Goal: Complete application form

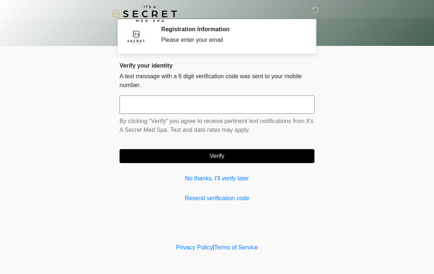
click at [203, 106] on input "text" at bounding box center [216, 105] width 195 height 18
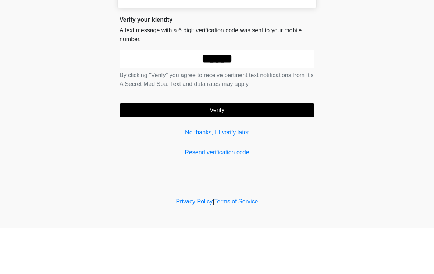
type input "******"
click at [210, 149] on button "Verify" at bounding box center [216, 156] width 195 height 14
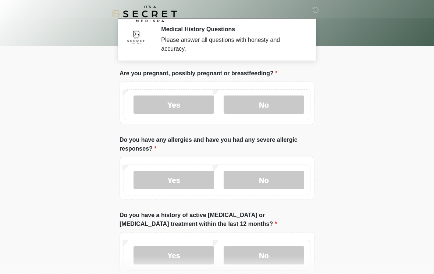
click at [280, 104] on label "No" at bounding box center [264, 105] width 81 height 18
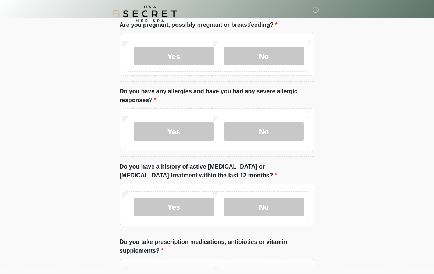
scroll to position [49, 0]
click at [278, 129] on label "No" at bounding box center [264, 131] width 81 height 18
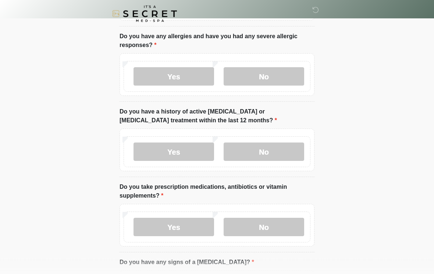
scroll to position [104, 0]
click at [285, 150] on label "No" at bounding box center [264, 152] width 81 height 18
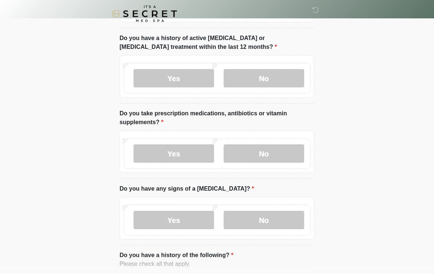
scroll to position [177, 0]
click at [194, 153] on label "Yes" at bounding box center [173, 153] width 81 height 18
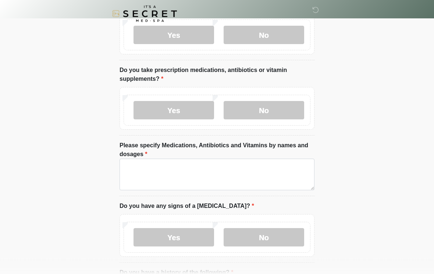
scroll to position [221, 0]
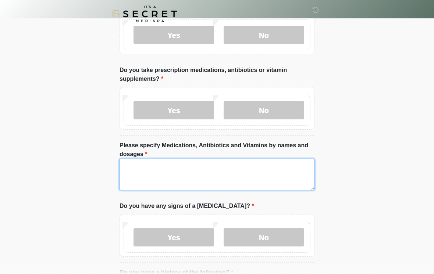
click at [157, 168] on textarea "Please specify Medications, Antibiotics and Vitamins by names and dosages" at bounding box center [216, 175] width 195 height 32
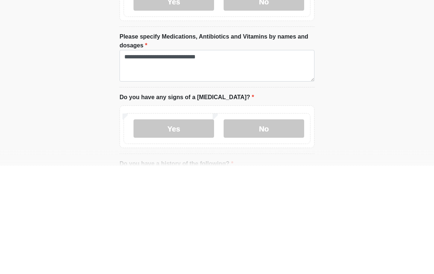
scroll to position [329, 0]
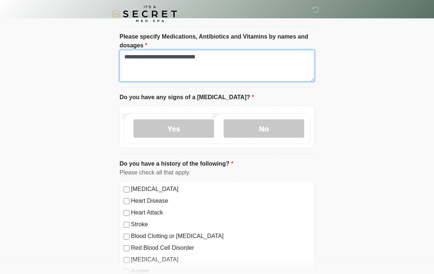
type textarea "**********"
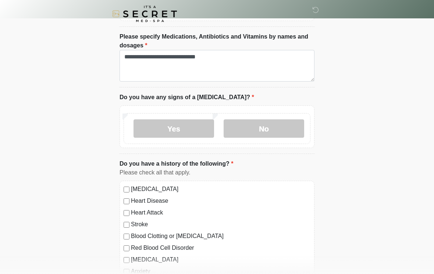
click at [265, 127] on label "No" at bounding box center [264, 128] width 81 height 18
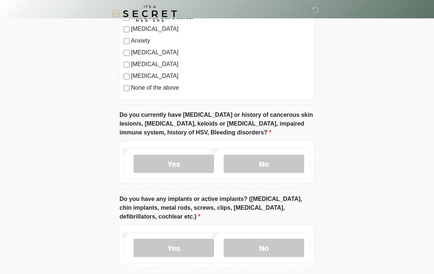
scroll to position [565, 0]
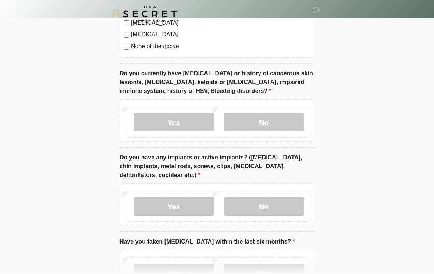
click at [273, 124] on label "No" at bounding box center [264, 122] width 81 height 18
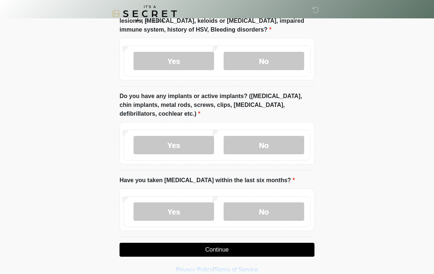
scroll to position [664, 0]
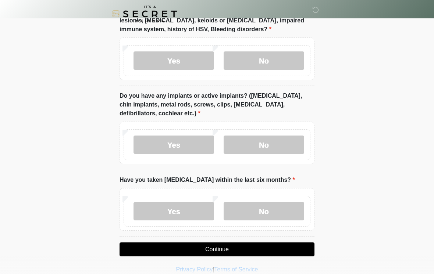
click at [180, 148] on label "Yes" at bounding box center [173, 145] width 81 height 18
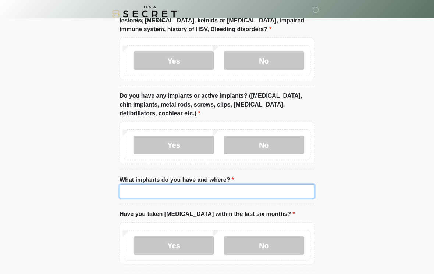
click at [140, 190] on input "What implants do you have and where?" at bounding box center [216, 192] width 195 height 14
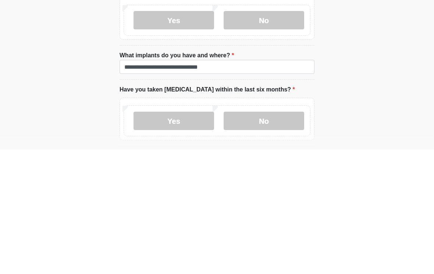
scroll to position [707, 0]
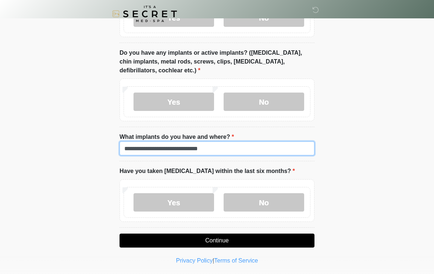
type input "**********"
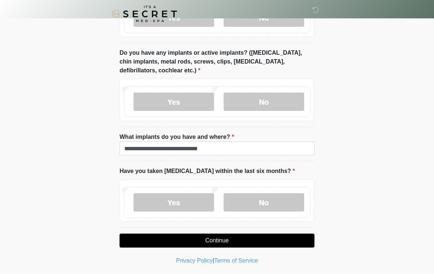
click at [268, 197] on label "No" at bounding box center [264, 202] width 81 height 18
click at [227, 238] on button "Continue" at bounding box center [216, 241] width 195 height 14
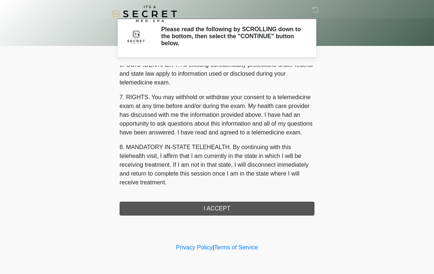
scroll to position [299, 0]
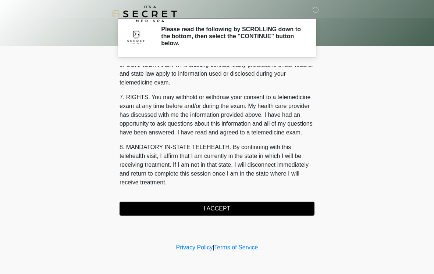
click at [224, 206] on button "I ACCEPT" at bounding box center [216, 209] width 195 height 14
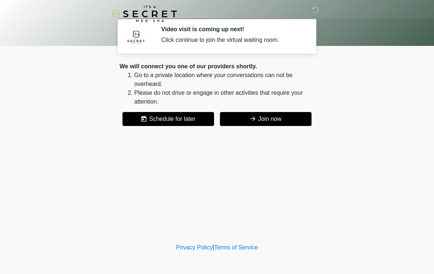
click at [267, 122] on button "Join now" at bounding box center [266, 119] width 92 height 14
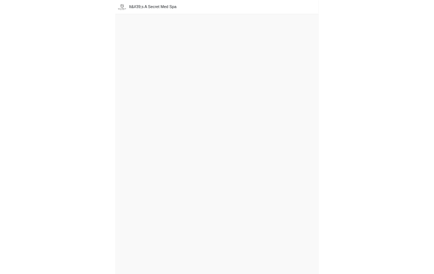
scroll to position [2, 0]
